Goal: Use online tool/utility: Utilize a website feature to perform a specific function

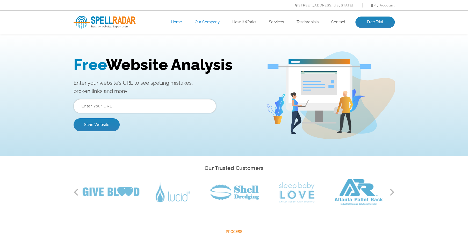
click at [209, 21] on link "Our Company" at bounding box center [207, 22] width 25 height 5
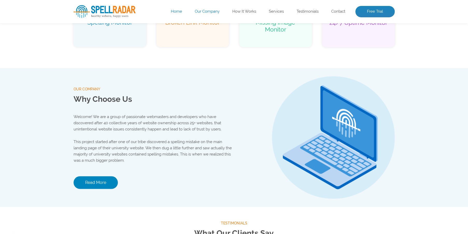
scroll to position [543, 0]
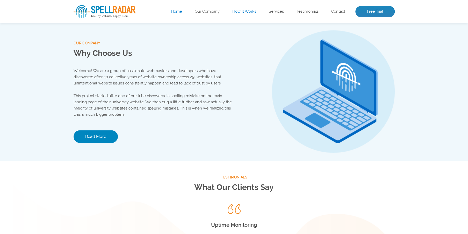
click at [246, 12] on link "How It Works" at bounding box center [244, 11] width 24 height 5
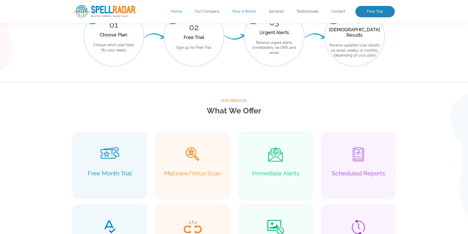
click at [246, 12] on link "How It Works" at bounding box center [244, 11] width 24 height 5
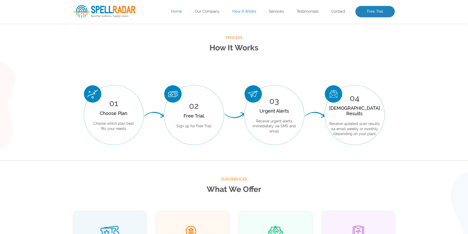
scroll to position [191, 0]
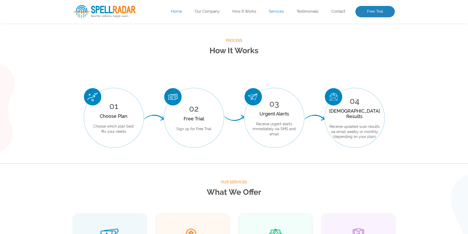
click at [276, 11] on link "Services" at bounding box center [276, 11] width 15 height 5
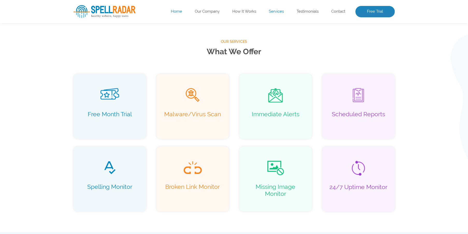
scroll to position [333, 0]
click at [112, 168] on img at bounding box center [109, 166] width 13 height 15
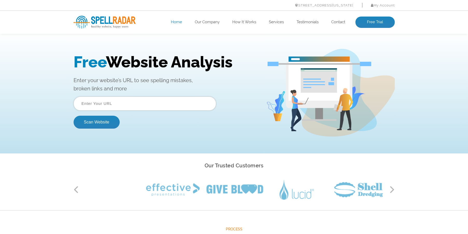
scroll to position [0, 0]
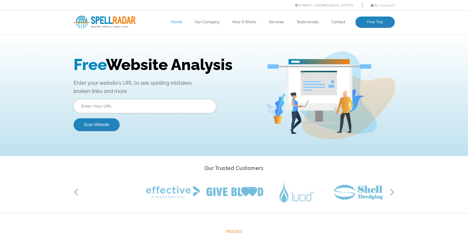
click at [147, 107] on input "text" at bounding box center [144, 106] width 142 height 14
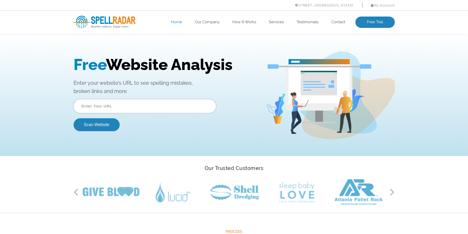
type input "https://www.keyflex.com.au"
click at [100, 121] on button "Scan Website" at bounding box center [96, 125] width 46 height 13
